Goal: Navigation & Orientation: Find specific page/section

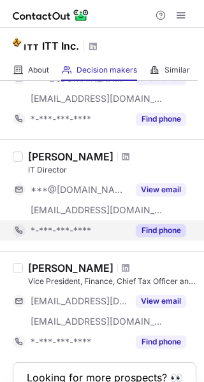
scroll to position [982, 0]
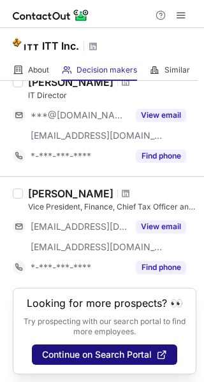
click at [85, 352] on span "Continue on Search Portal" at bounding box center [96, 354] width 109 height 10
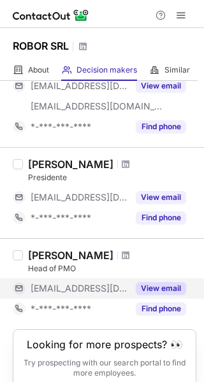
scroll to position [144, 0]
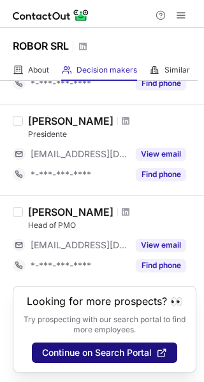
click at [102, 353] on span "Continue on Search Portal" at bounding box center [96, 352] width 109 height 10
